Goal: Task Accomplishment & Management: Use online tool/utility

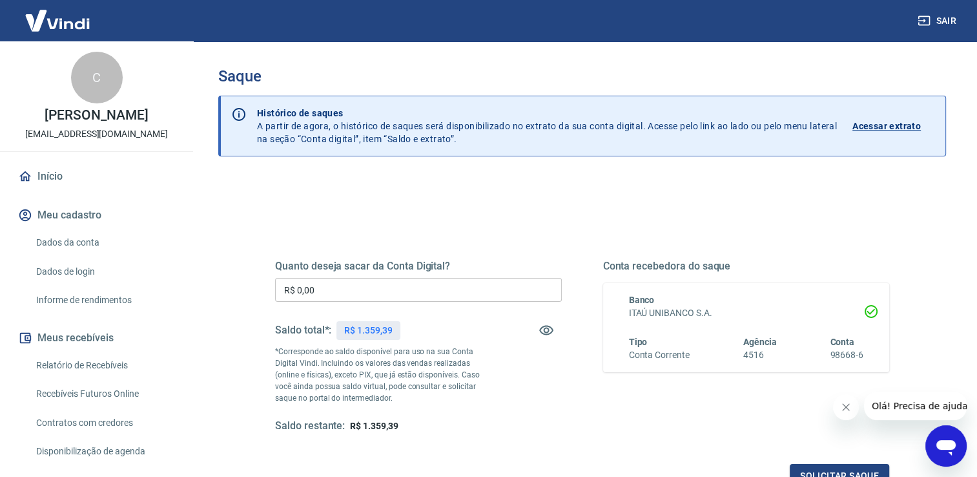
click at [337, 280] on input "R$ 0,00" at bounding box center [418, 290] width 287 height 24
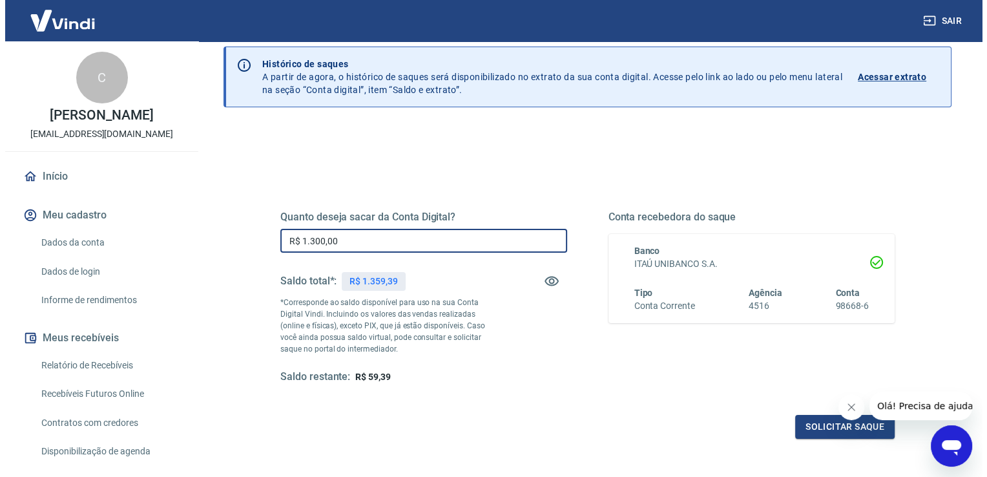
scroll to position [161, 0]
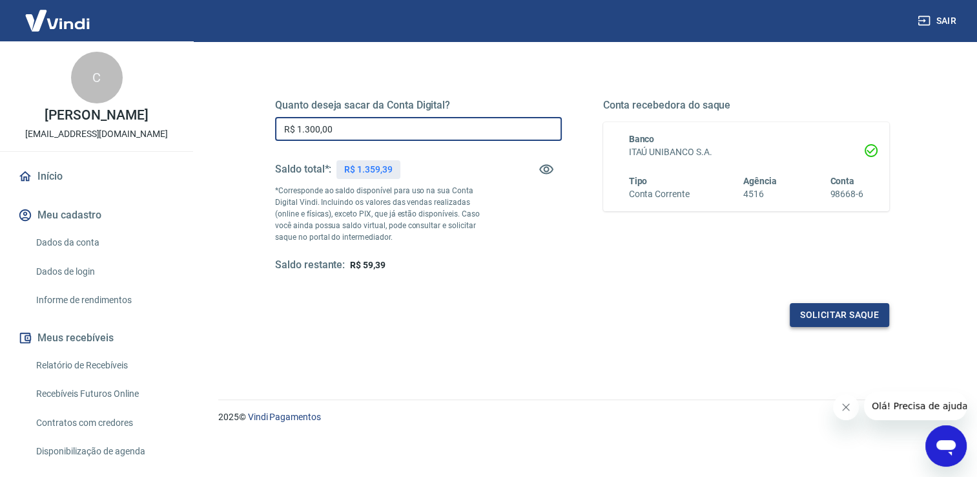
type input "R$ 1.300,00"
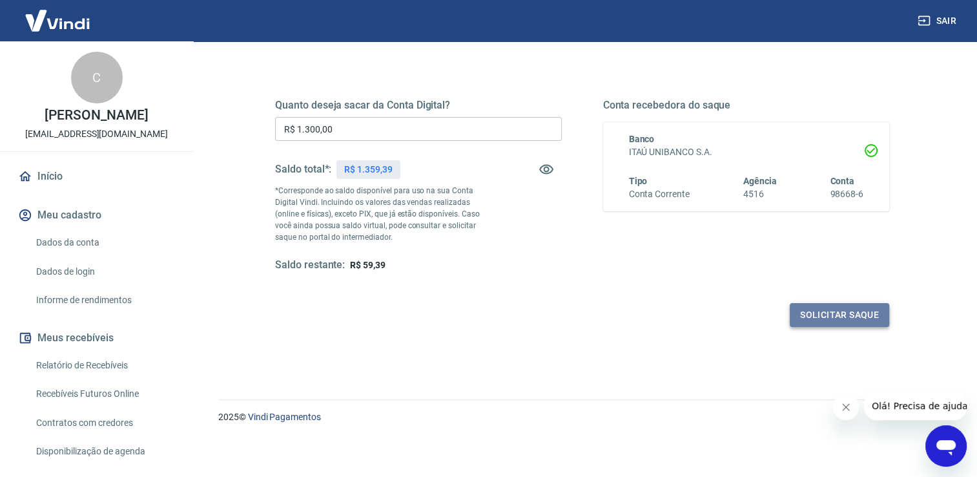
click at [855, 322] on button "Solicitar saque" at bounding box center [839, 315] width 99 height 24
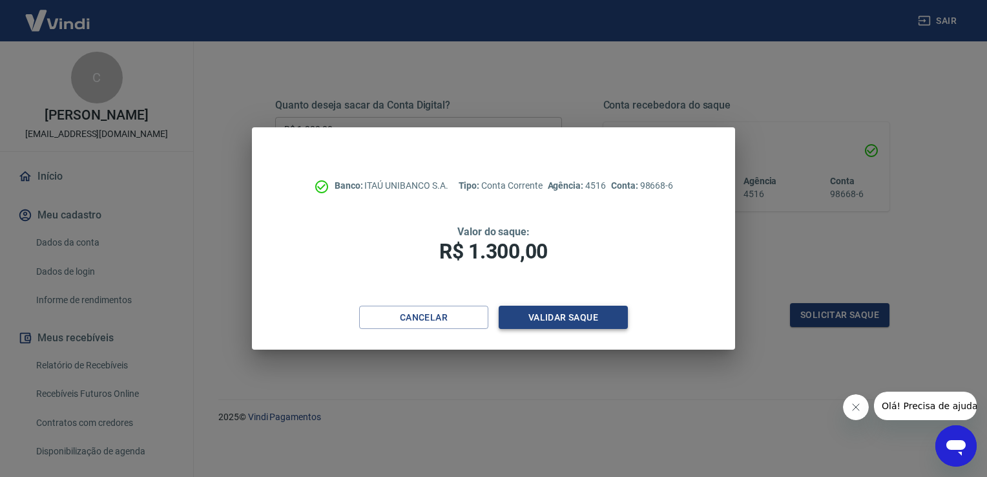
click at [610, 324] on button "Validar saque" at bounding box center [563, 318] width 129 height 24
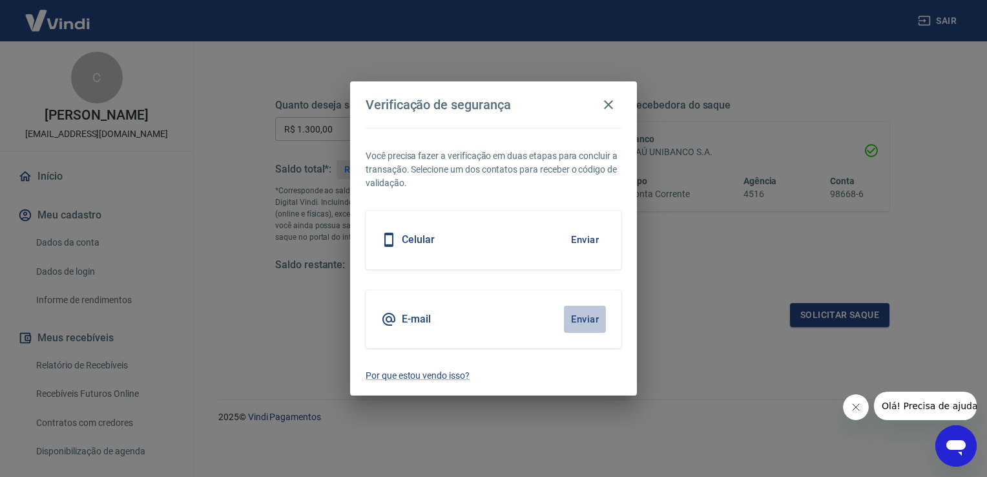
click at [589, 315] on button "Enviar" at bounding box center [585, 319] width 42 height 27
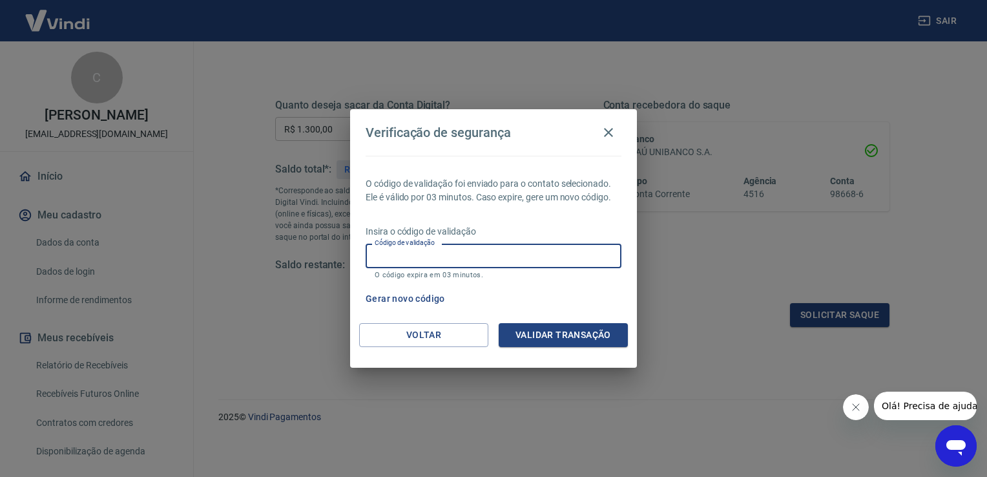
click at [490, 255] on input "Código de validação" at bounding box center [494, 256] width 256 height 24
paste input "154801"
type input "154801"
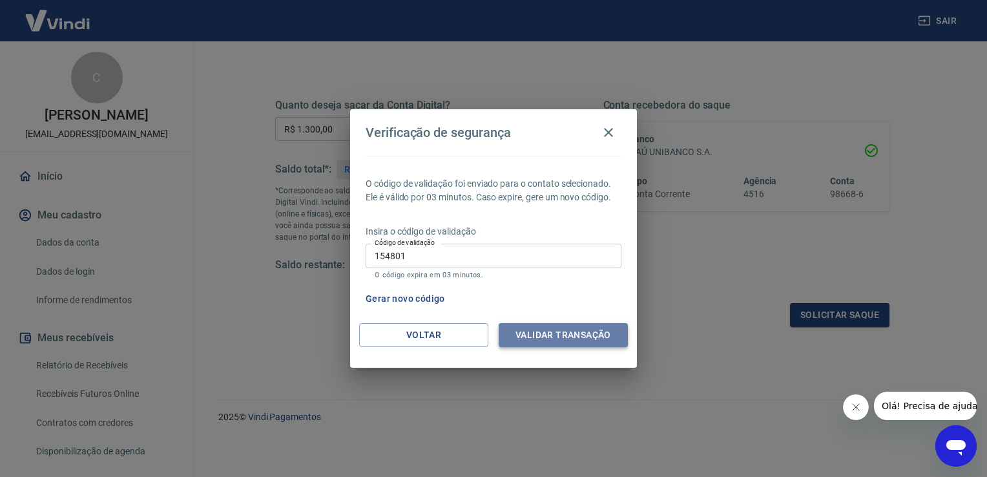
click at [530, 337] on button "Validar transação" at bounding box center [563, 335] width 129 height 24
